Goal: Transaction & Acquisition: Purchase product/service

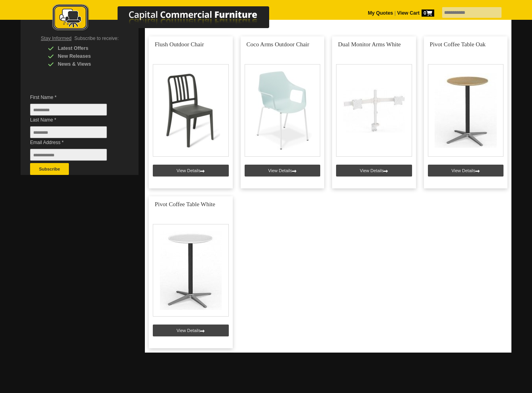
scroll to position [178, 0]
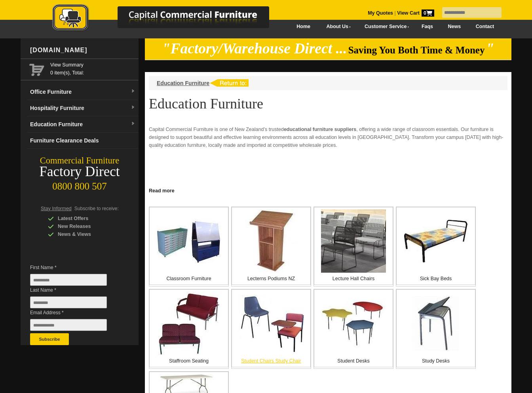
scroll to position [5, 0]
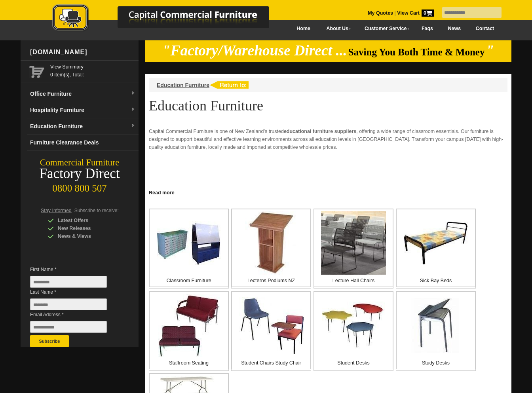
click at [452, 13] on input "text" at bounding box center [471, 12] width 59 height 11
type input "*********"
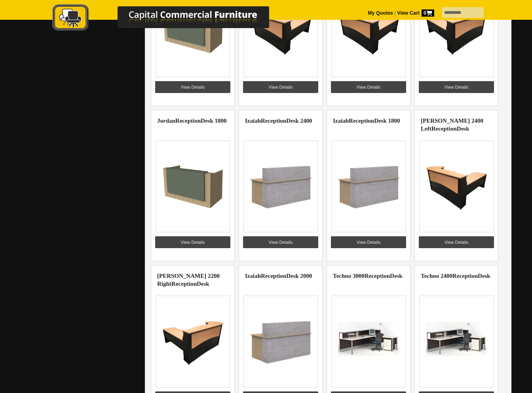
scroll to position [342, 0]
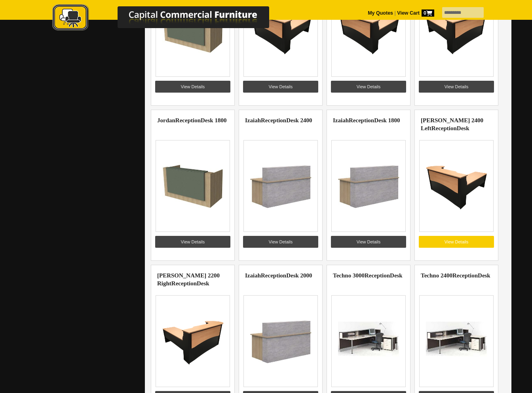
click at [453, 241] on link "View Details" at bounding box center [456, 242] width 75 height 12
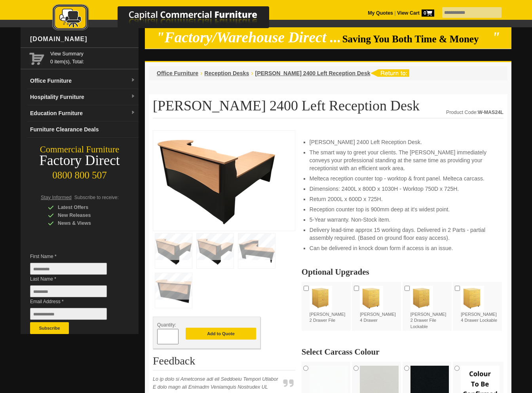
scroll to position [19, 0]
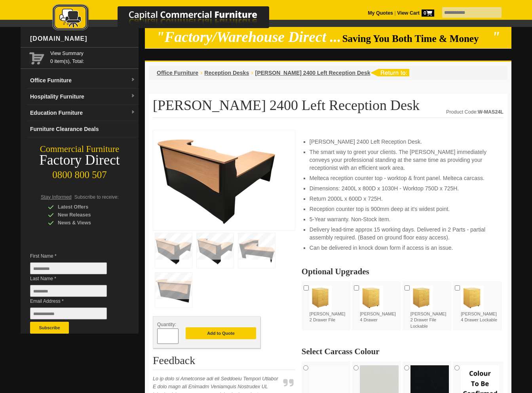
click at [168, 250] on img at bounding box center [173, 250] width 37 height 35
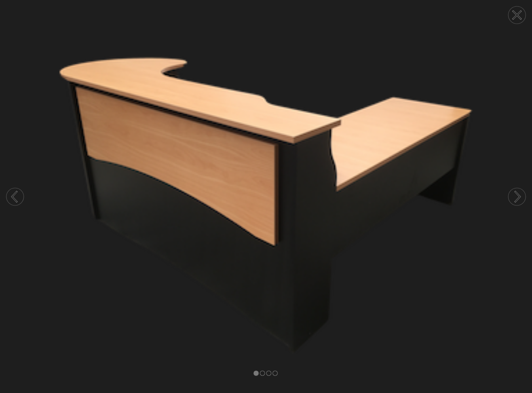
click at [517, 198] on circle at bounding box center [517, 196] width 17 height 17
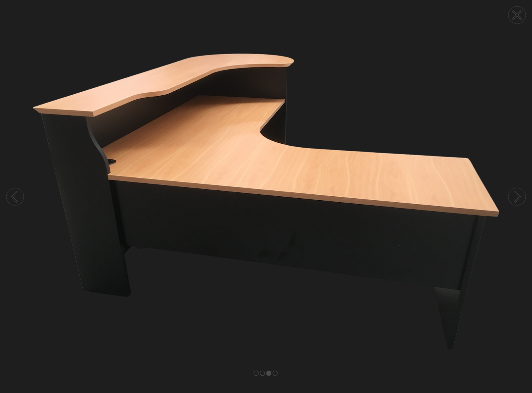
click at [518, 197] on circle at bounding box center [517, 196] width 17 height 17
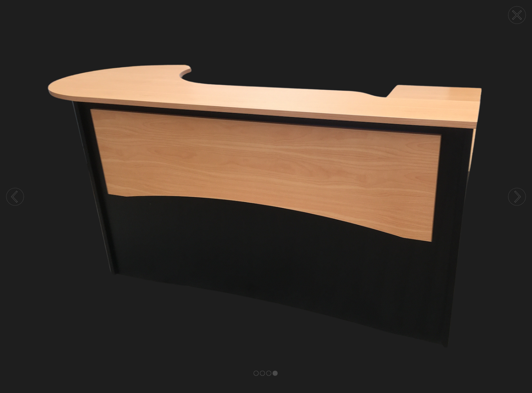
click at [518, 197] on circle at bounding box center [517, 196] width 17 height 17
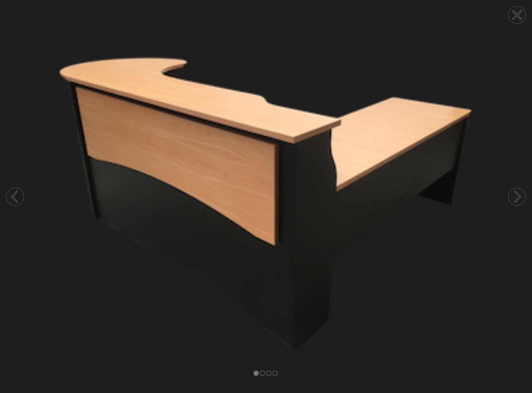
click at [518, 197] on circle at bounding box center [517, 196] width 17 height 17
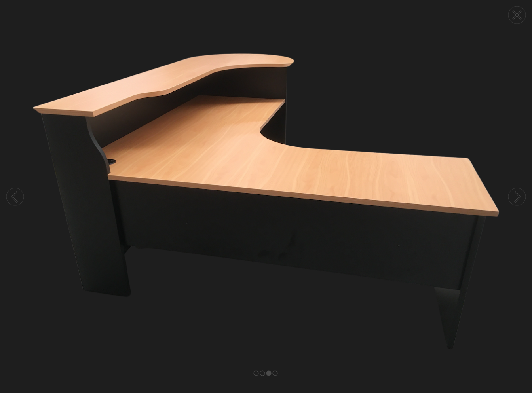
click at [518, 197] on circle at bounding box center [517, 196] width 17 height 17
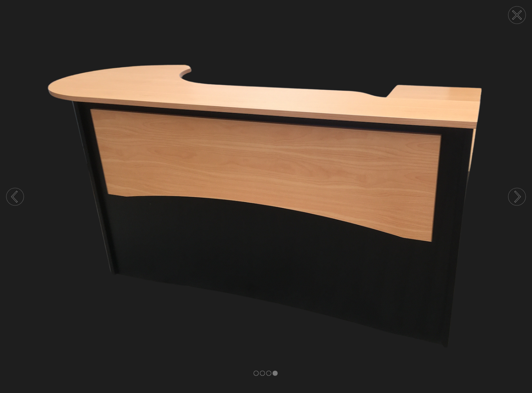
drag, startPoint x: 517, startPoint y: 16, endPoint x: 490, endPoint y: 39, distance: 35.4
click at [517, 16] on icon at bounding box center [517, 15] width 30 height 30
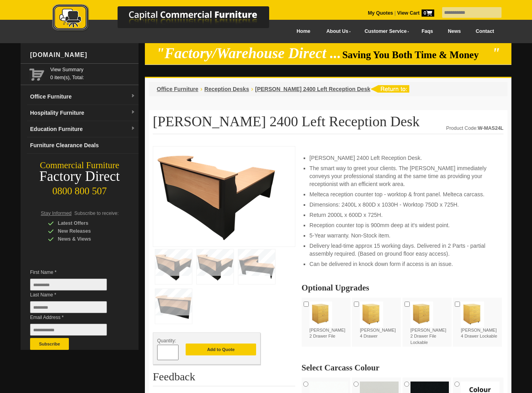
scroll to position [0, 0]
